Goal: Transaction & Acquisition: Purchase product/service

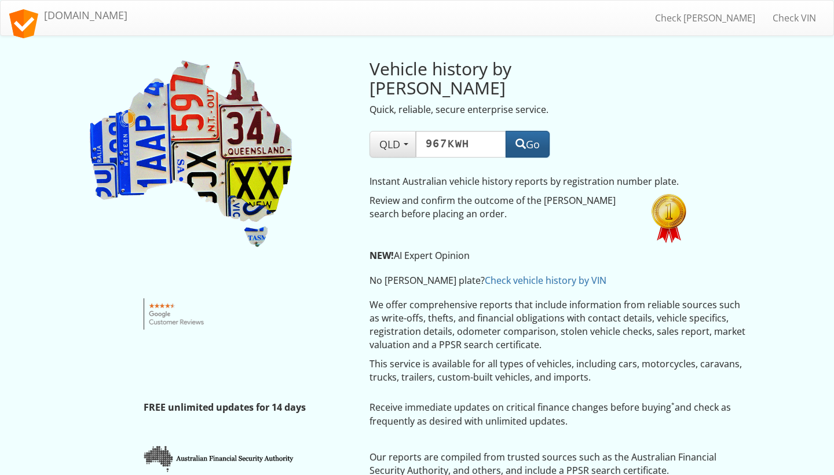
click at [532, 131] on button "Go" at bounding box center [528, 144] width 44 height 27
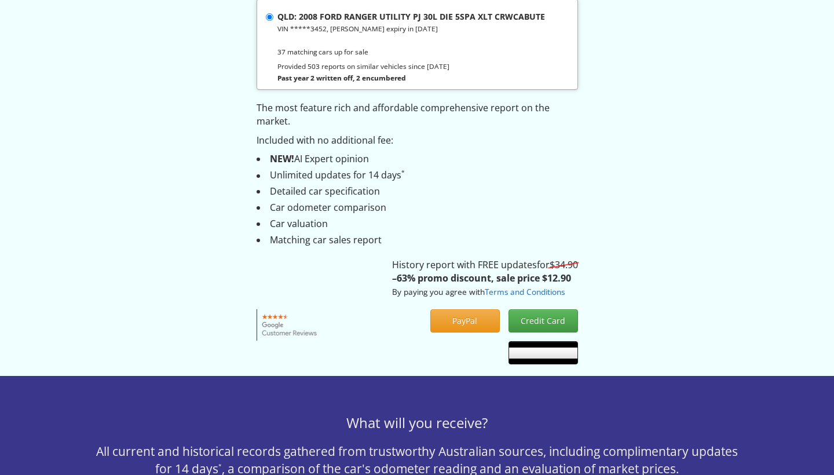
scroll to position [181, 0]
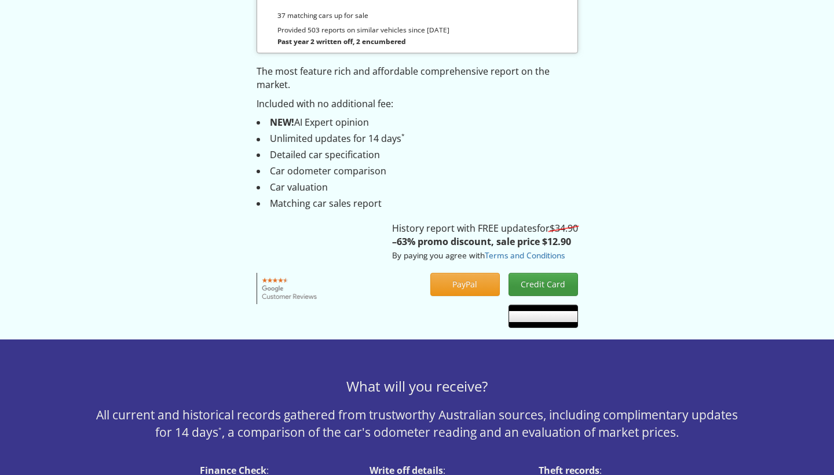
click at [533, 280] on button "Credit Card" at bounding box center [544, 284] width 70 height 23
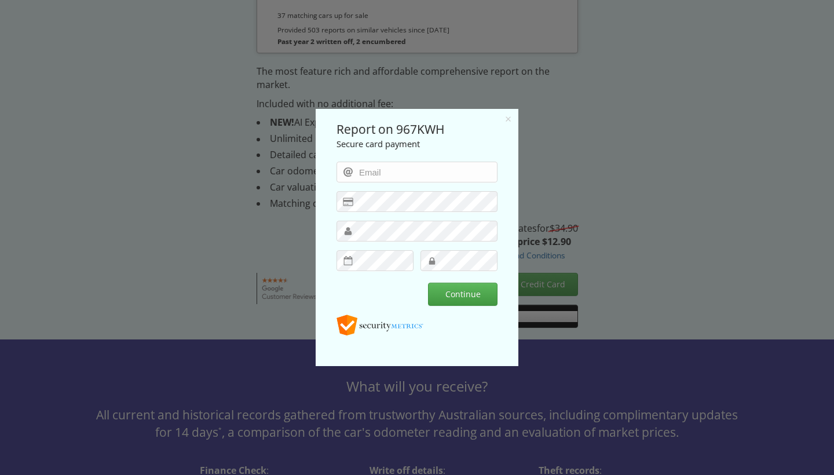
scroll to position [0, 0]
type input "j"
click at [395, 166] on input "email" at bounding box center [417, 172] width 161 height 21
click at [392, 171] on input "email" at bounding box center [417, 172] width 161 height 21
click at [490, 173] on input "email" at bounding box center [417, 172] width 161 height 21
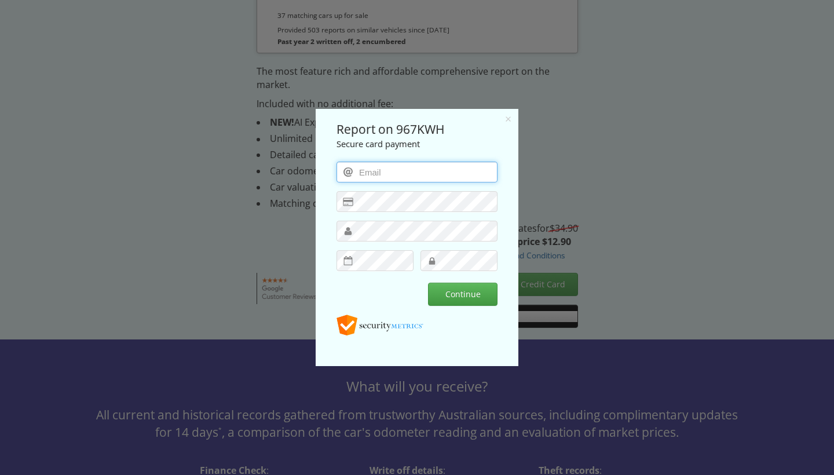
click at [424, 170] on input "email" at bounding box center [417, 172] width 161 height 21
type input "[EMAIL_ADDRESS][DOMAIN_NAME]"
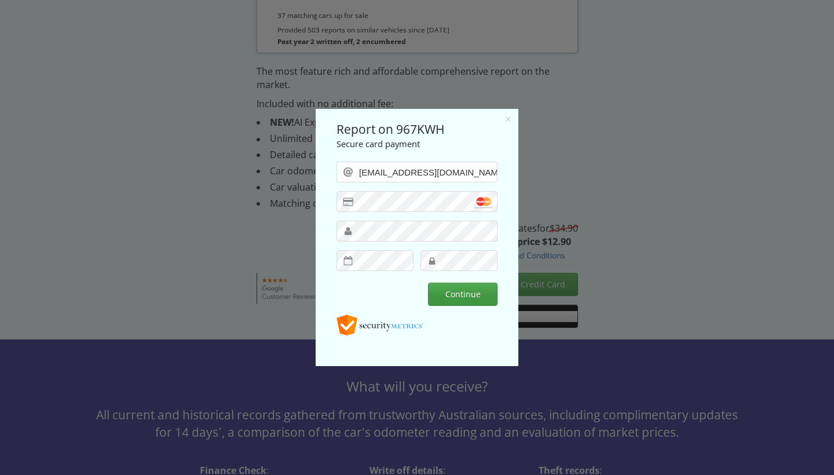
click at [462, 289] on button "Continue" at bounding box center [463, 294] width 70 height 23
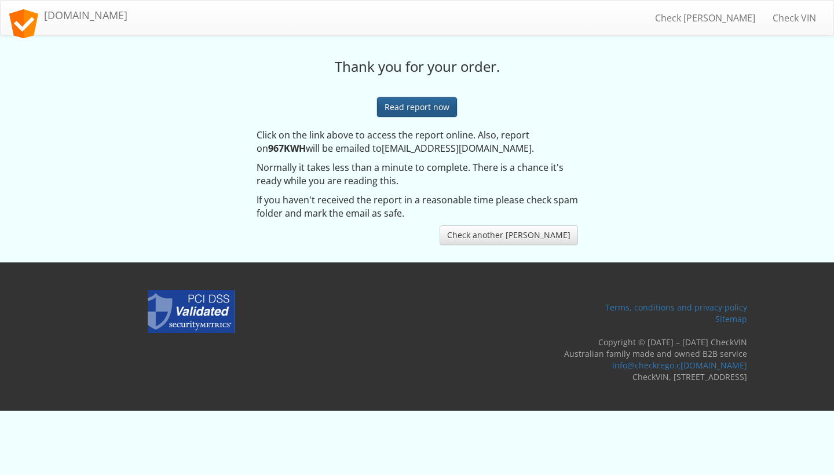
click at [417, 101] on link "Read report now" at bounding box center [417, 107] width 80 height 20
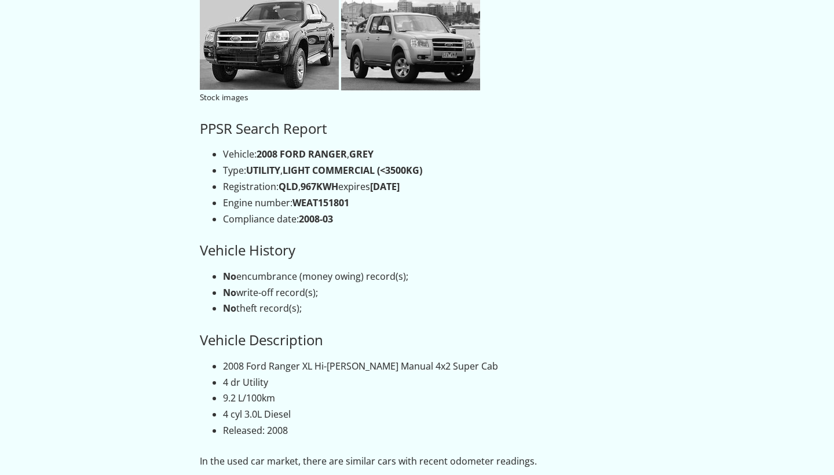
scroll to position [342, 0]
